Goal: Navigation & Orientation: Find specific page/section

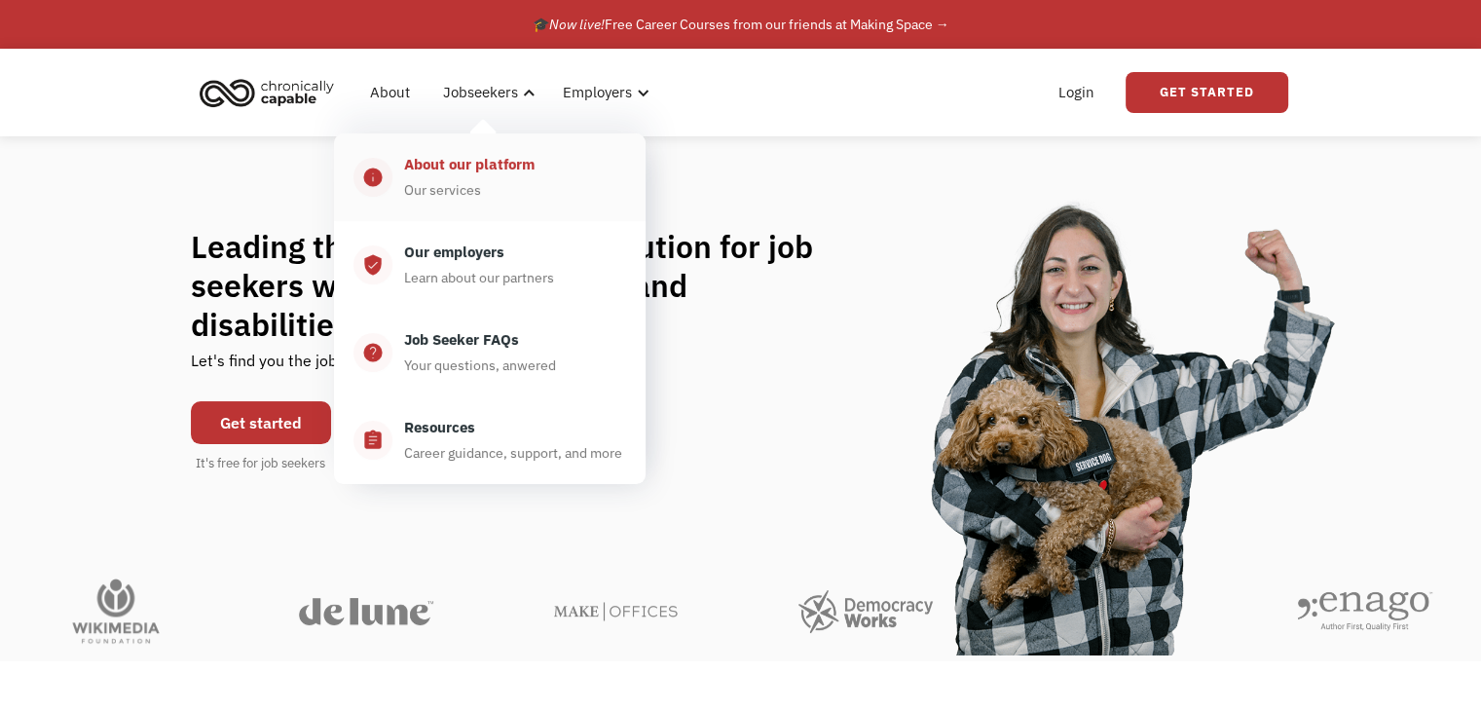
click at [464, 165] on div "About our platform" at bounding box center [469, 164] width 130 height 23
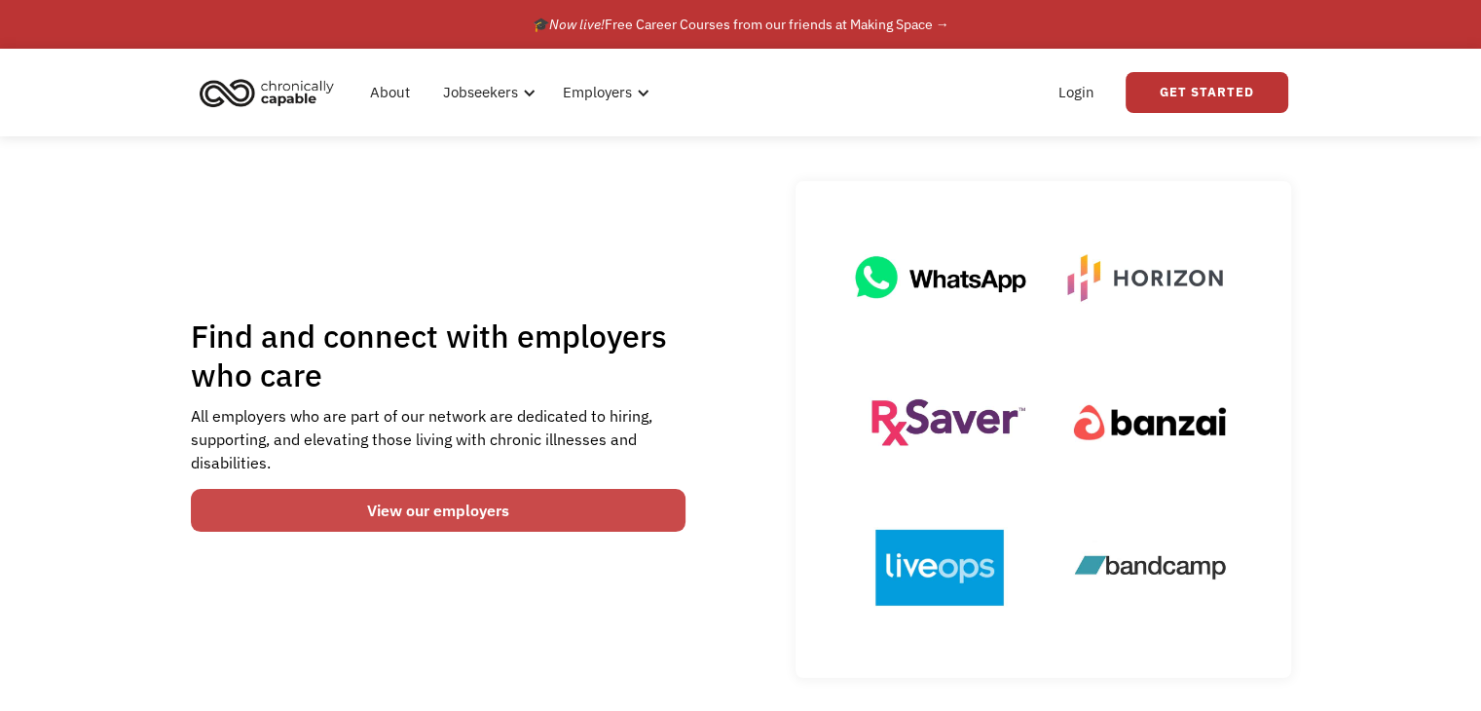
click at [421, 504] on link "View our employers" at bounding box center [439, 510] width 496 height 43
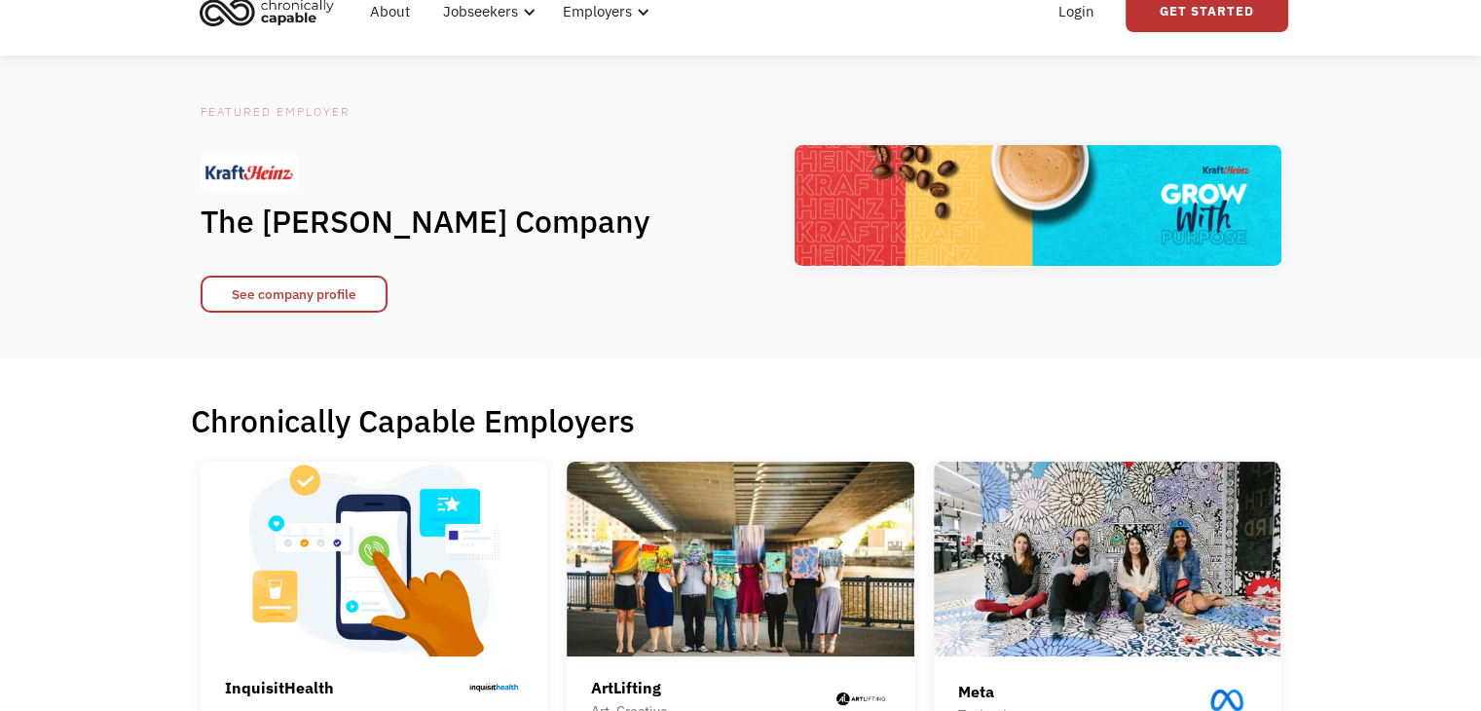
scroll to position [292, 0]
